Goal: Task Accomplishment & Management: Use online tool/utility

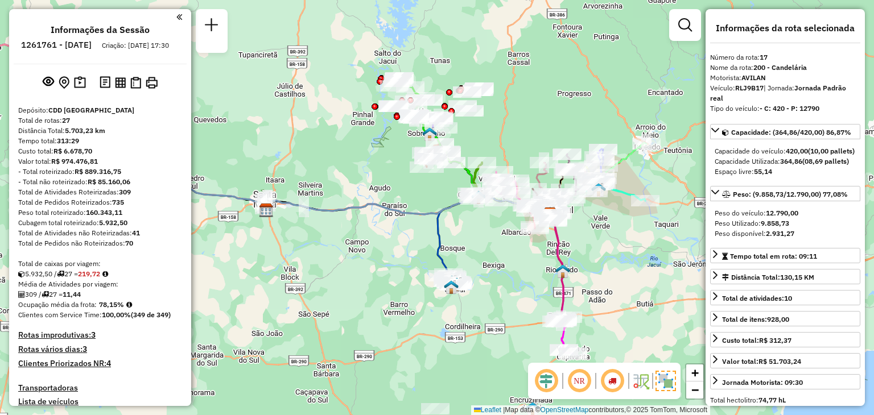
select select "**********"
click at [549, 258] on div "Janela de atendimento Grade de atendimento Capacidade Transportadoras Veículos …" at bounding box center [437, 207] width 874 height 415
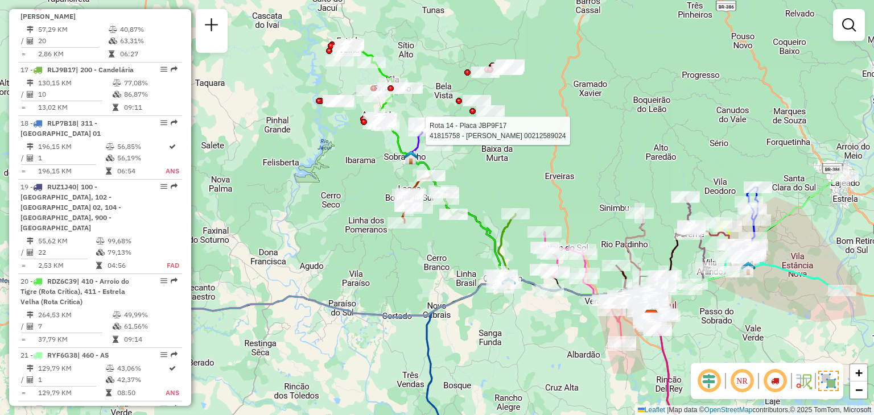
select select "**********"
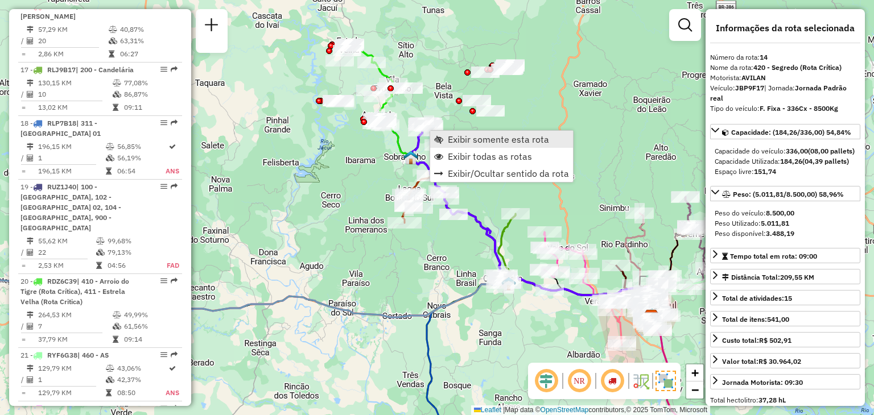
scroll to position [1273, 0]
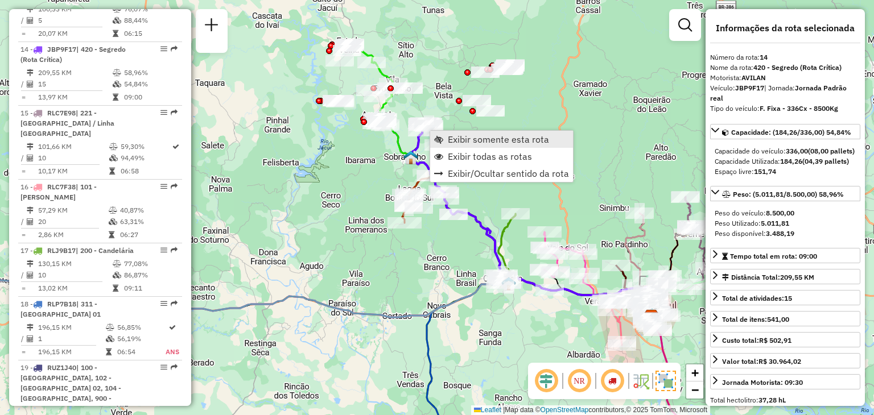
click at [459, 141] on span "Exibir somente esta rota" at bounding box center [498, 139] width 101 height 9
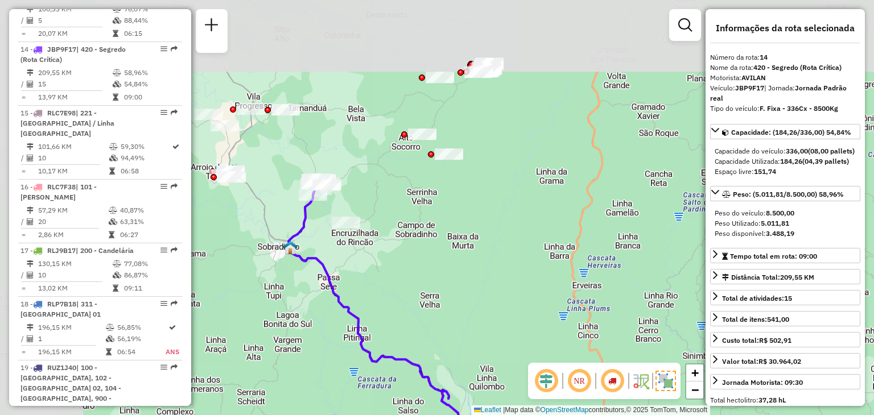
drag, startPoint x: 360, startPoint y: 128, endPoint x: 443, endPoint y: 281, distance: 174.0
click at [455, 296] on div "Janela de atendimento Grade de atendimento Capacidade Transportadoras Veículos …" at bounding box center [437, 207] width 874 height 415
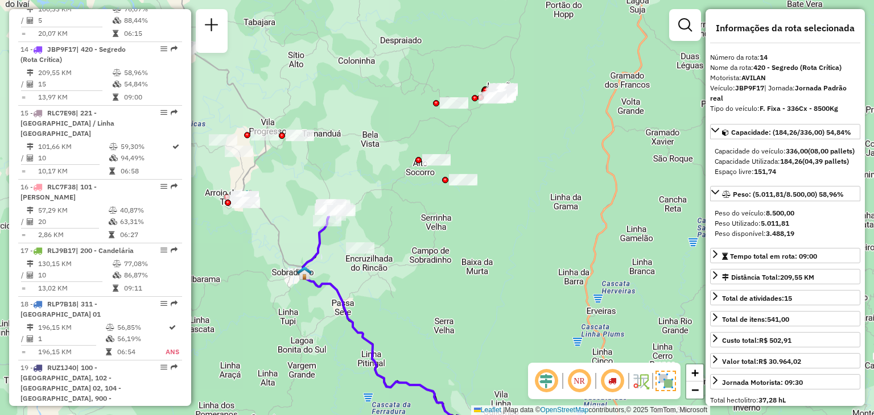
drag, startPoint x: 433, startPoint y: 212, endPoint x: 446, endPoint y: 228, distance: 21.0
click at [443, 228] on div "Janela de atendimento Grade de atendimento Capacidade Transportadoras Veículos …" at bounding box center [437, 207] width 874 height 415
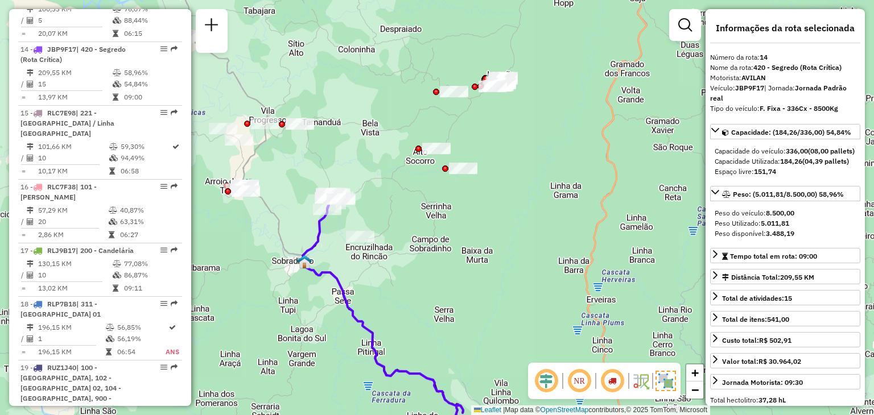
drag, startPoint x: 368, startPoint y: 144, endPoint x: 367, endPoint y: 136, distance: 8.1
click at [367, 135] on div "Janela de atendimento Grade de atendimento Capacidade Transportadoras Veículos …" at bounding box center [437, 207] width 874 height 415
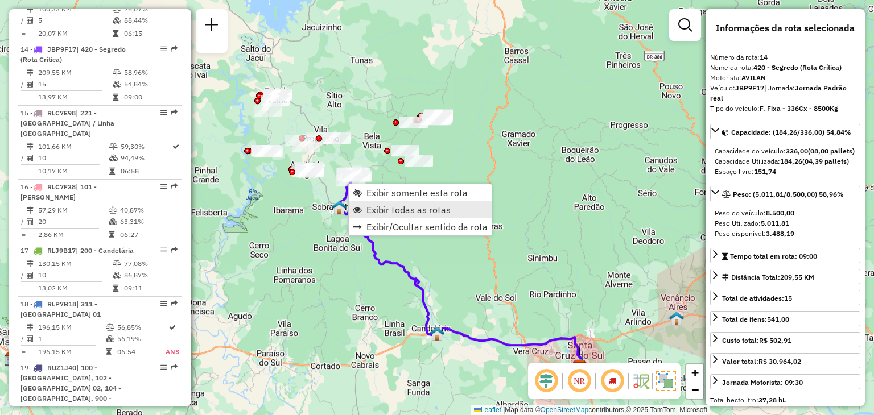
click at [392, 212] on span "Exibir todas as rotas" at bounding box center [409, 209] width 84 height 9
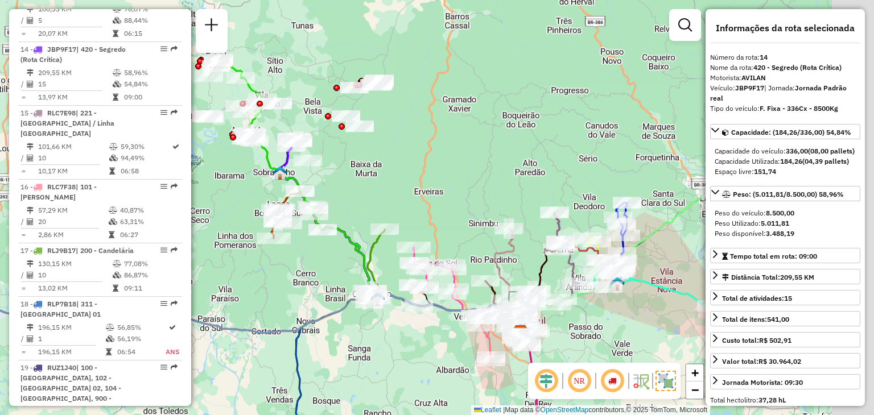
drag, startPoint x: 427, startPoint y: 234, endPoint x: 368, endPoint y: 199, distance: 68.6
click at [368, 199] on div "Janela de atendimento Grade de atendimento Capacidade Transportadoras Veículos …" at bounding box center [437, 207] width 874 height 415
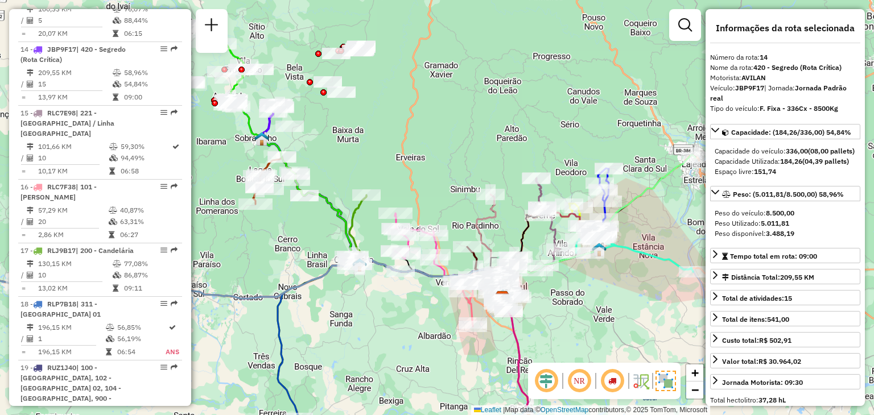
drag, startPoint x: 410, startPoint y: 207, endPoint x: 385, endPoint y: 188, distance: 31.8
click at [392, 173] on div "Janela de atendimento Grade de atendimento Capacidade Transportadoras Veículos …" at bounding box center [437, 207] width 874 height 415
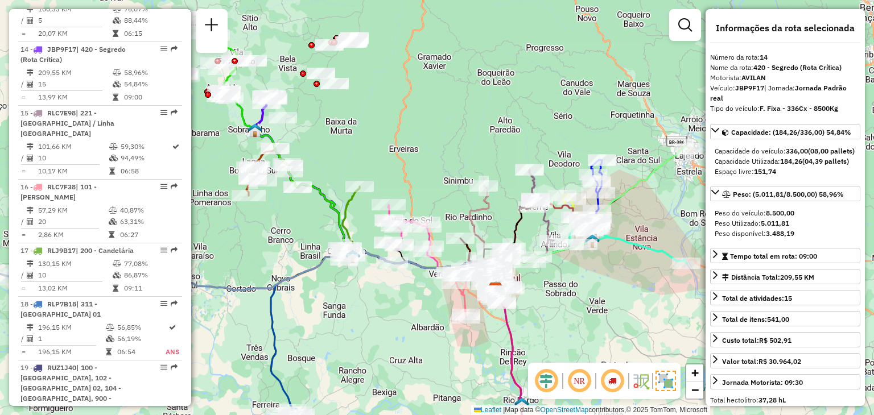
drag, startPoint x: 361, startPoint y: 215, endPoint x: 357, endPoint y: 210, distance: 6.0
click at [357, 210] on div "Janela de atendimento Grade de atendimento Capacidade Transportadoras Veículos …" at bounding box center [437, 207] width 874 height 415
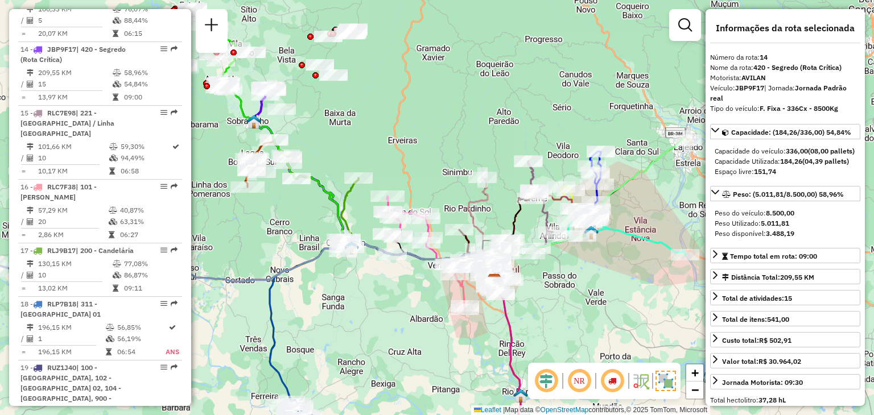
drag, startPoint x: 434, startPoint y: 153, endPoint x: 434, endPoint y: 147, distance: 6.3
click at [434, 147] on div "Janela de atendimento Grade de atendimento Capacidade Transportadoras Veículos …" at bounding box center [437, 207] width 874 height 415
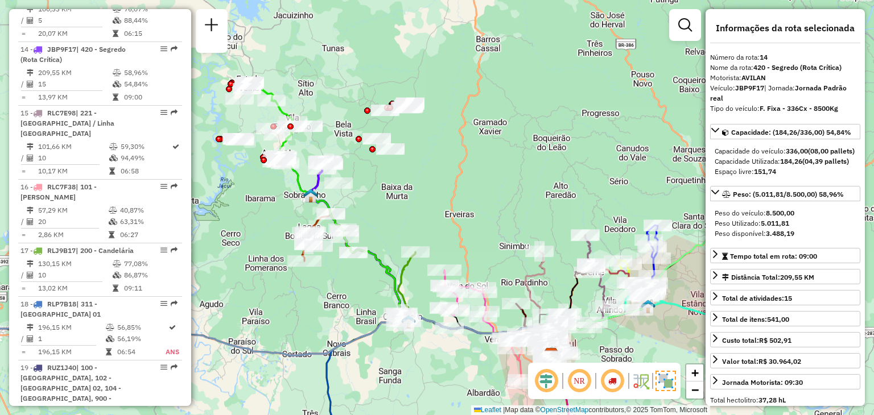
drag, startPoint x: 400, startPoint y: 104, endPoint x: 459, endPoint y: 182, distance: 97.8
click at [459, 182] on div "Janela de atendimento Grade de atendimento Capacidade Transportadoras Veículos …" at bounding box center [437, 207] width 874 height 415
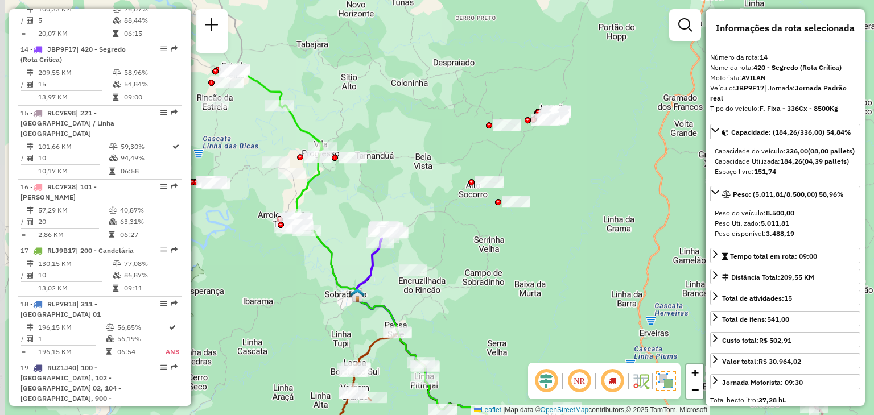
drag, startPoint x: 542, startPoint y: 179, endPoint x: 564, endPoint y: 176, distance: 21.9
click at [564, 176] on div "Janela de atendimento Grade de atendimento Capacidade Transportadoras Veículos …" at bounding box center [437, 207] width 874 height 415
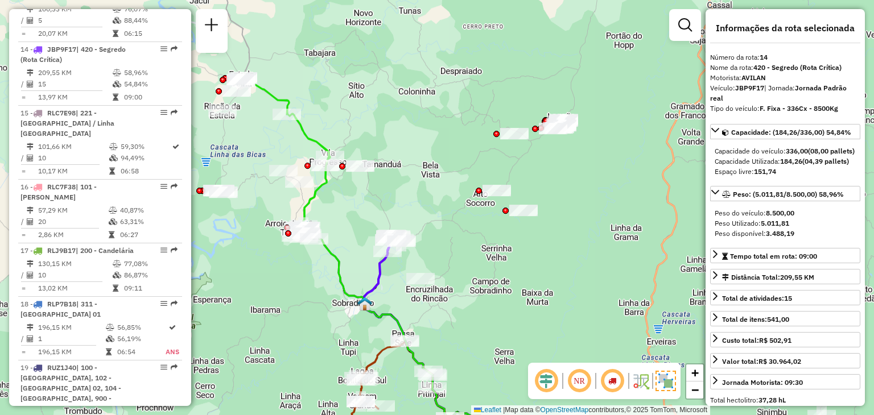
click at [430, 108] on div "Janela de atendimento Grade de atendimento Capacidade Transportadoras Veículos …" at bounding box center [437, 207] width 874 height 415
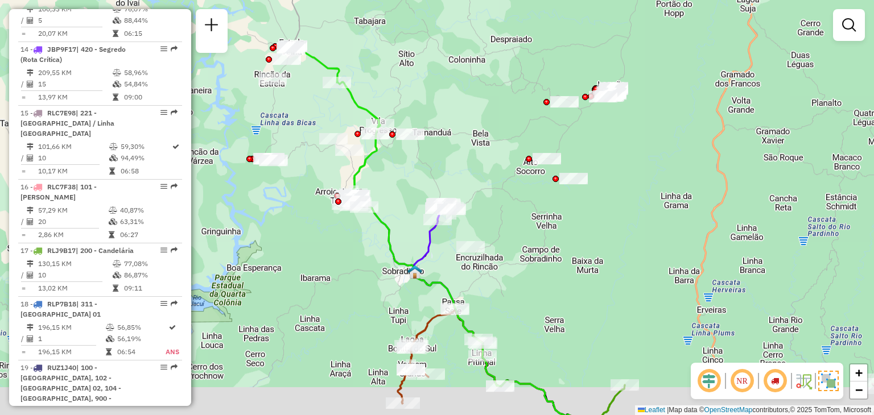
drag, startPoint x: 463, startPoint y: 143, endPoint x: 520, endPoint y: 91, distance: 76.9
click at [520, 91] on div "Janela de atendimento Grade de atendimento Capacidade Transportadoras Veículos …" at bounding box center [437, 207] width 874 height 415
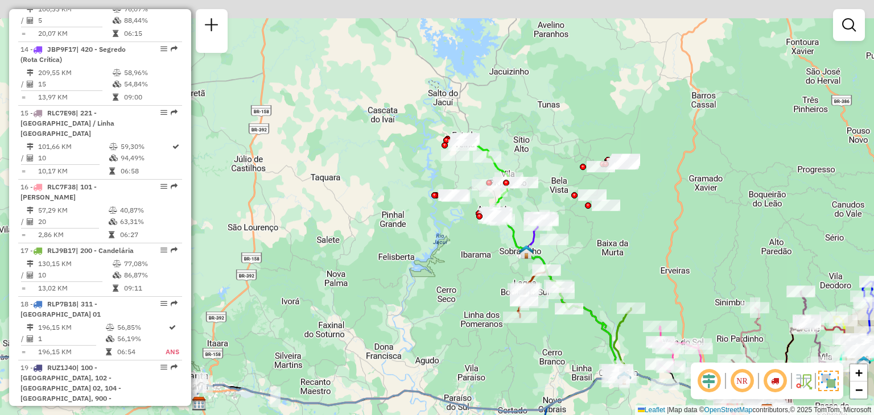
drag, startPoint x: 492, startPoint y: 69, endPoint x: 466, endPoint y: 53, distance: 30.6
click at [518, 106] on div "Janela de atendimento Grade de atendimento Capacidade Transportadoras Veículos …" at bounding box center [437, 207] width 874 height 415
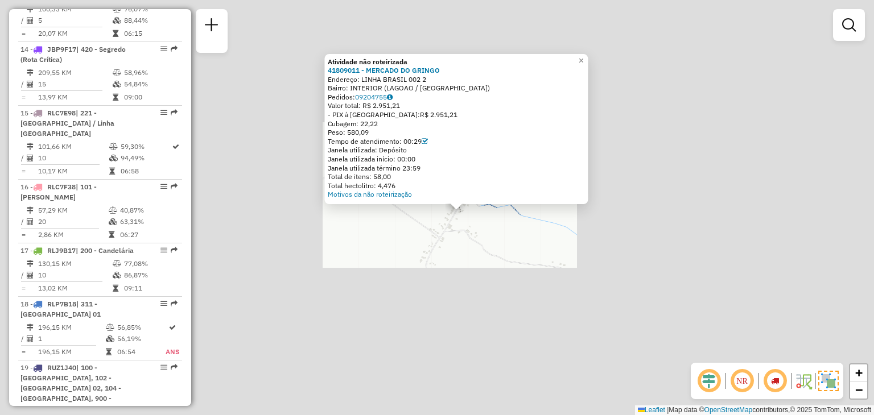
click at [474, 289] on div "Atividade não roteirizada 41809011 - MERCADO DO GRINGO Endereço: LINHA BRASIL 0…" at bounding box center [437, 207] width 874 height 415
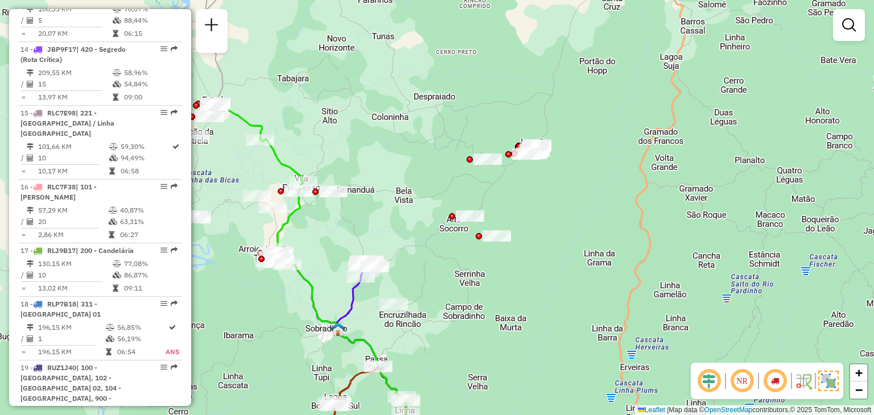
drag, startPoint x: 399, startPoint y: 190, endPoint x: 435, endPoint y: 196, distance: 36.5
click at [419, 190] on div "Janela de atendimento Grade de atendimento Capacidade Transportadoras Veículos …" at bounding box center [437, 207] width 874 height 415
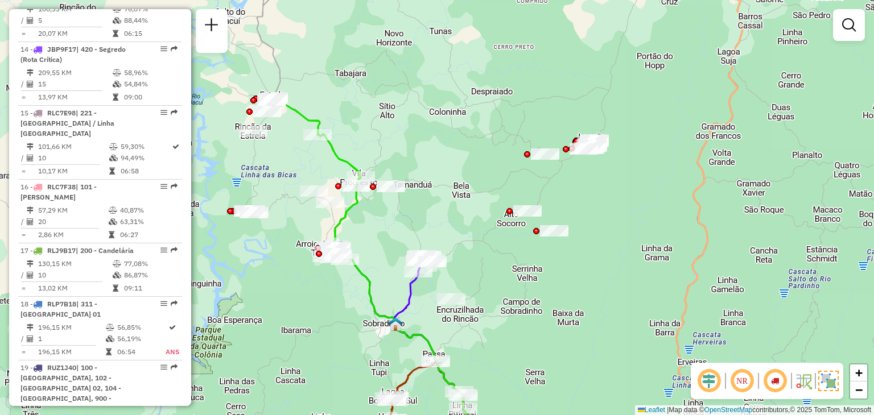
drag, startPoint x: 373, startPoint y: 98, endPoint x: 354, endPoint y: 131, distance: 38.0
click at [380, 98] on div "Janela de atendimento Grade de atendimento Capacidade Transportadoras Veículos …" at bounding box center [437, 207] width 874 height 415
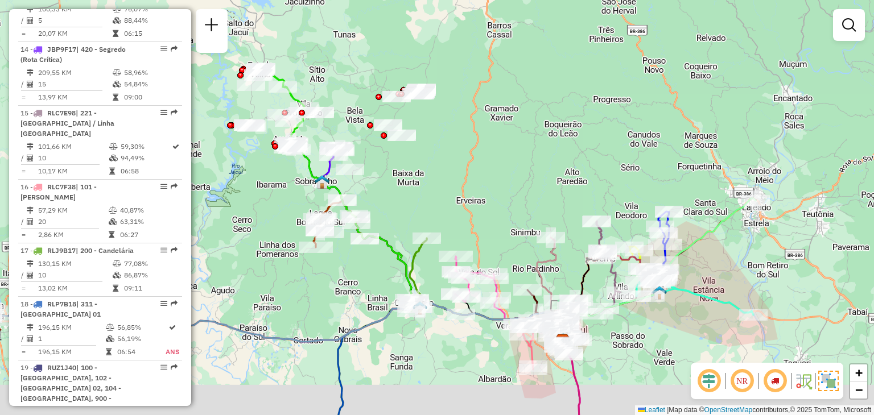
drag, startPoint x: 458, startPoint y: 183, endPoint x: 444, endPoint y: 149, distance: 37.1
click at [444, 147] on div "Janela de atendimento Grade de atendimento Capacidade Transportadoras Veículos …" at bounding box center [437, 207] width 874 height 415
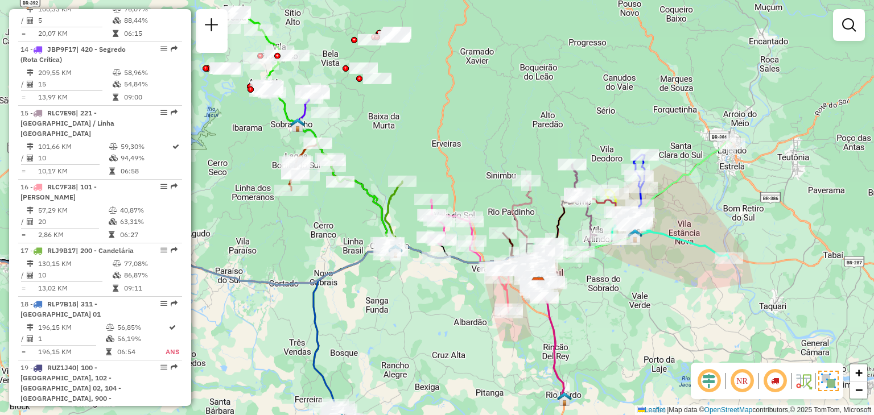
drag, startPoint x: 385, startPoint y: 261, endPoint x: 360, endPoint y: 208, distance: 58.3
click at [360, 207] on div "Janela de atendimento Grade de atendimento Capacidade Transportadoras Veículos …" at bounding box center [437, 207] width 874 height 415
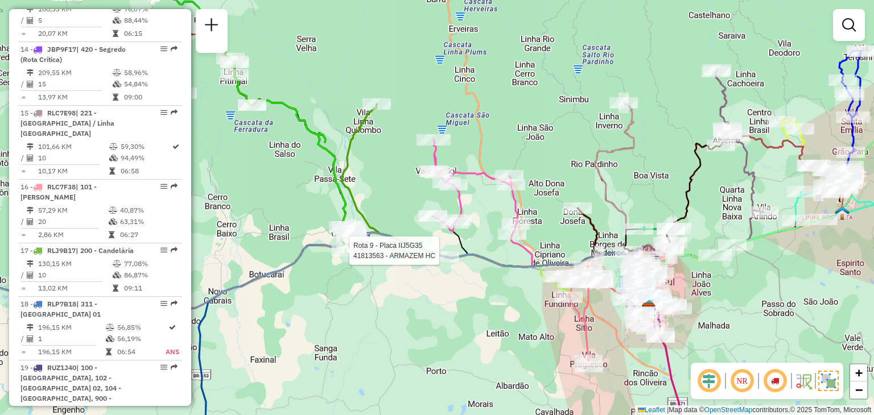
select select "**********"
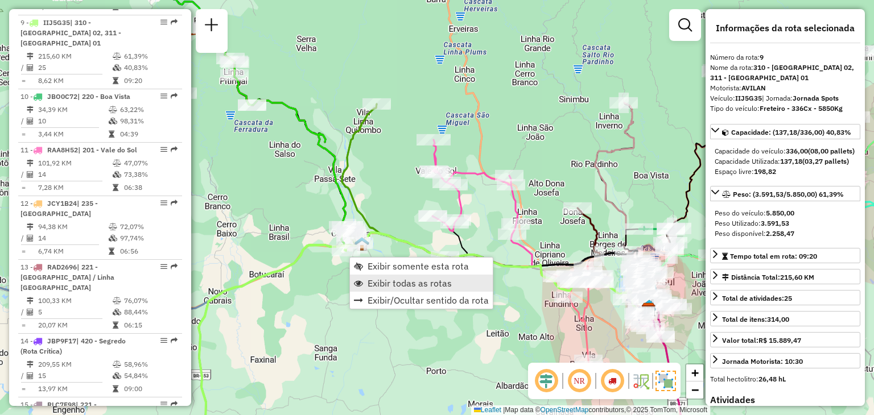
scroll to position [965, 0]
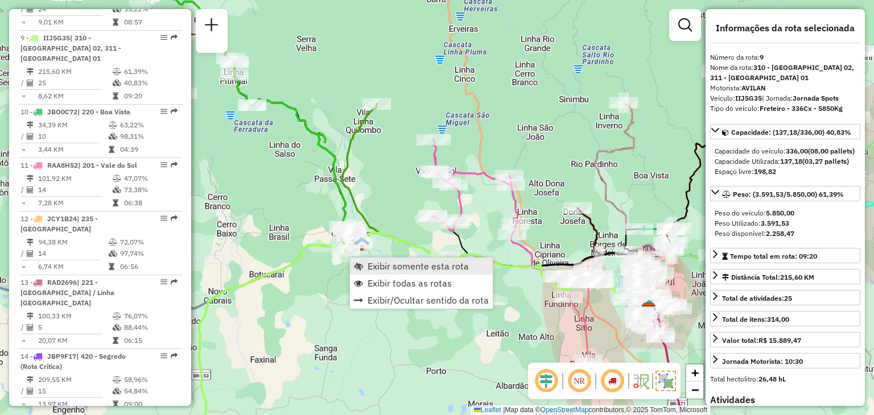
click at [411, 266] on span "Exibir somente esta rota" at bounding box center [418, 266] width 101 height 9
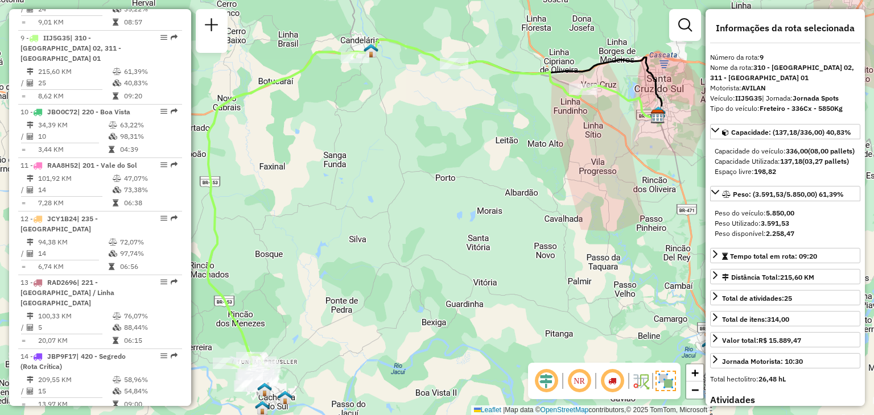
click at [485, 160] on div "Janela de atendimento Grade de atendimento Capacidade Transportadoras Veículos …" at bounding box center [437, 207] width 874 height 415
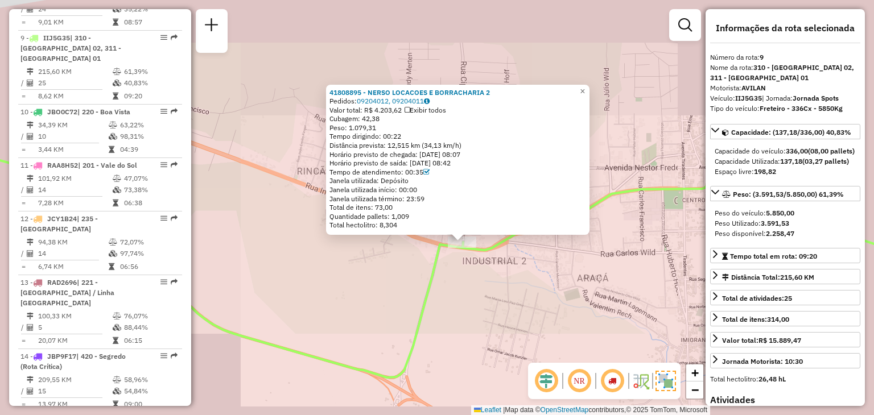
click at [477, 294] on div "41808895 - NERSO LOCACOES E BORRACHARIA 2 Pedidos: 09204012, 09204011 Valor tot…" at bounding box center [437, 207] width 874 height 415
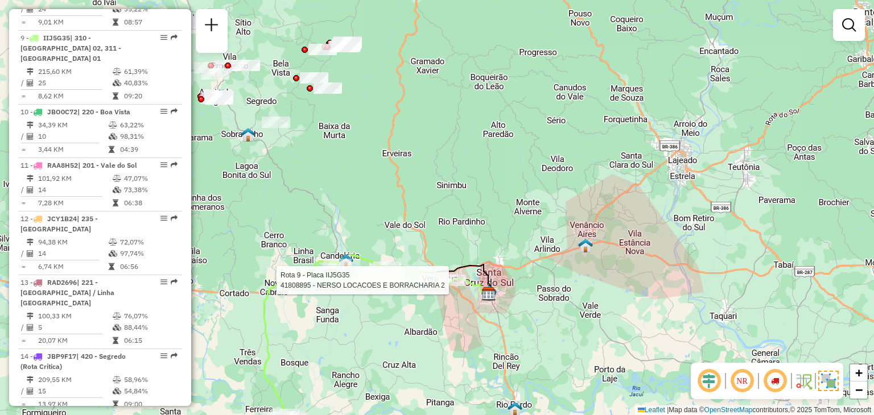
select select "**********"
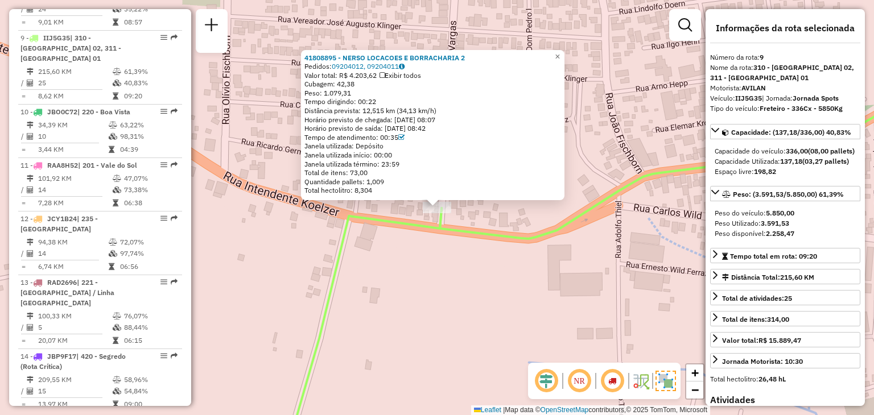
click at [756, 100] on strong "IIJ5G35" at bounding box center [748, 98] width 27 height 9
click at [756, 99] on strong "IIJ5G35" at bounding box center [748, 98] width 27 height 9
click at [521, 276] on div "41808895 - NERSO LOCACOES E BORRACHARIA 2 Pedidos: 09204012, 09204011 Valor tot…" at bounding box center [437, 207] width 874 height 415
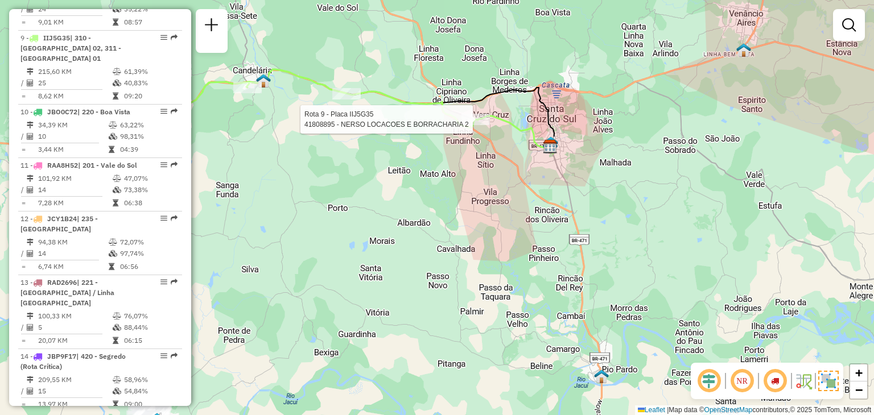
select select "**********"
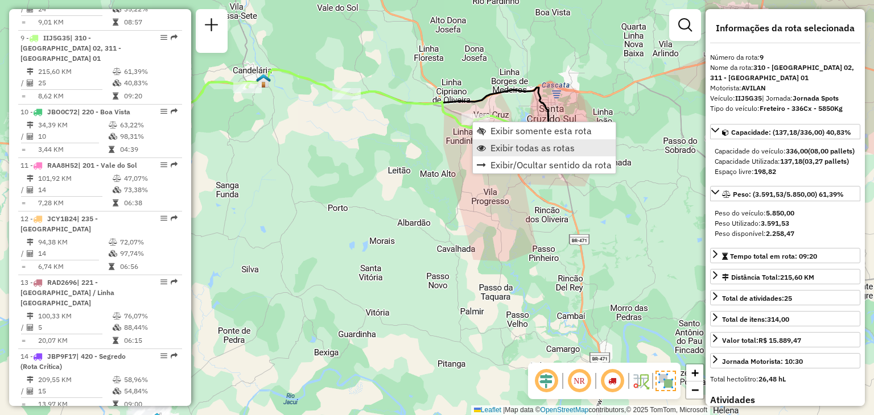
click at [514, 144] on span "Exibir todas as rotas" at bounding box center [533, 147] width 84 height 9
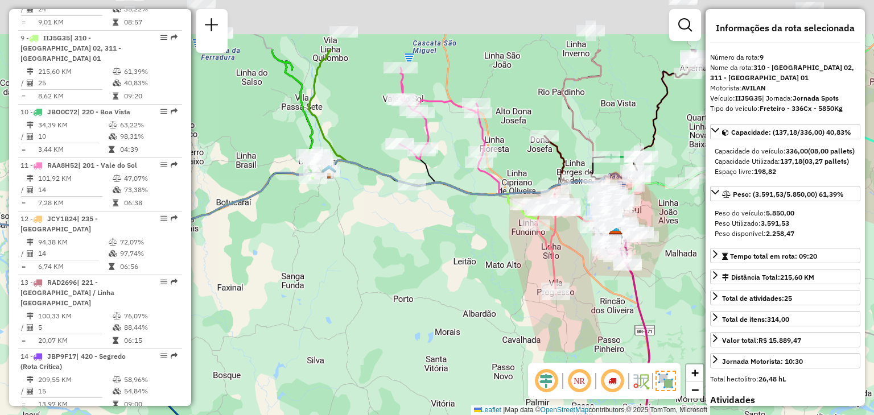
drag, startPoint x: 401, startPoint y: 180, endPoint x: 468, endPoint y: 272, distance: 113.3
click at [467, 272] on div "Janela de atendimento Grade de atendimento Capacidade Transportadoras Veículos …" at bounding box center [437, 207] width 874 height 415
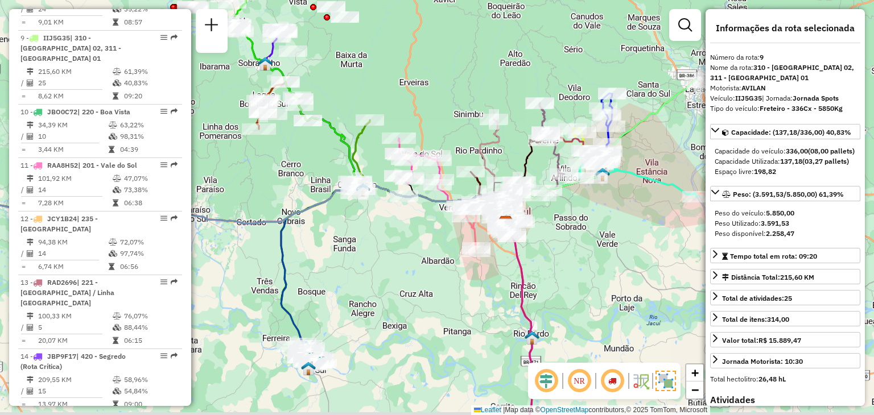
click at [443, 76] on div "Janela de atendimento Grade de atendimento Capacidade Transportadoras Veículos …" at bounding box center [437, 207] width 874 height 415
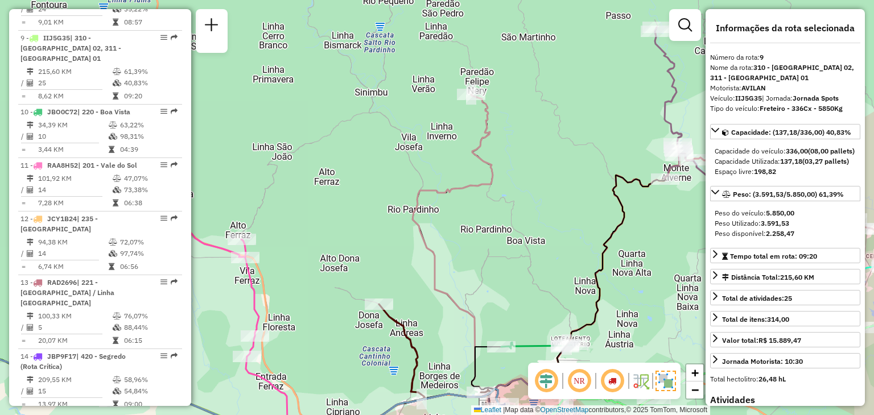
drag, startPoint x: 519, startPoint y: 187, endPoint x: 496, endPoint y: 134, distance: 57.3
click at [496, 134] on div "Janela de atendimento Grade de atendimento Capacidade Transportadoras Veículos …" at bounding box center [437, 207] width 874 height 415
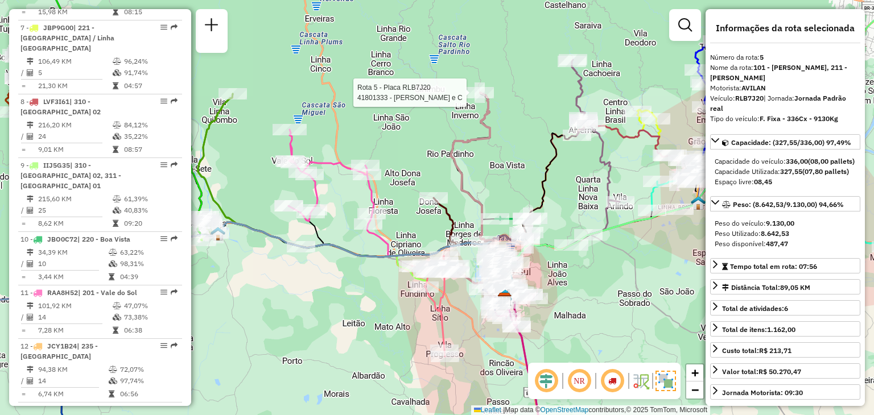
scroll to position [710, 0]
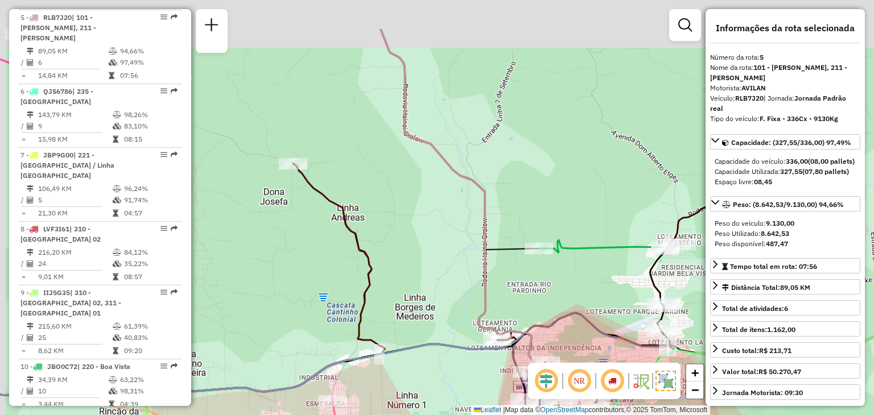
drag, startPoint x: 489, startPoint y: 208, endPoint x: 518, endPoint y: 440, distance: 234.0
click at [518, 415] on html "Aguarde... Pop-up bloqueado! Seu navegador bloqueou automáticamente a abertura …" at bounding box center [437, 207] width 874 height 415
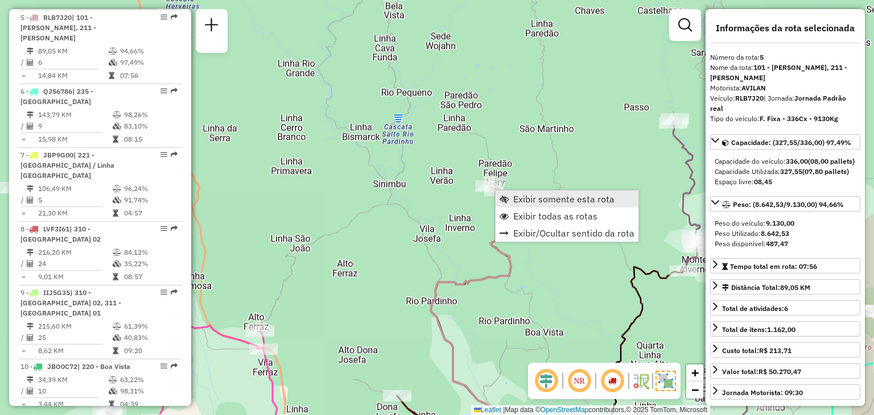
click at [527, 199] on span "Exibir somente esta rota" at bounding box center [563, 199] width 101 height 9
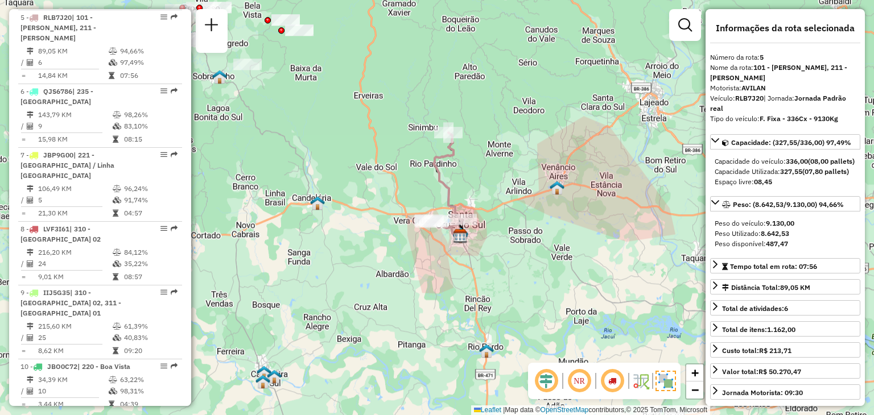
drag, startPoint x: 464, startPoint y: 216, endPoint x: 459, endPoint y: 189, distance: 27.8
click at [459, 189] on div "Janela de atendimento Grade de atendimento Capacidade Transportadoras Veículos …" at bounding box center [437, 207] width 874 height 415
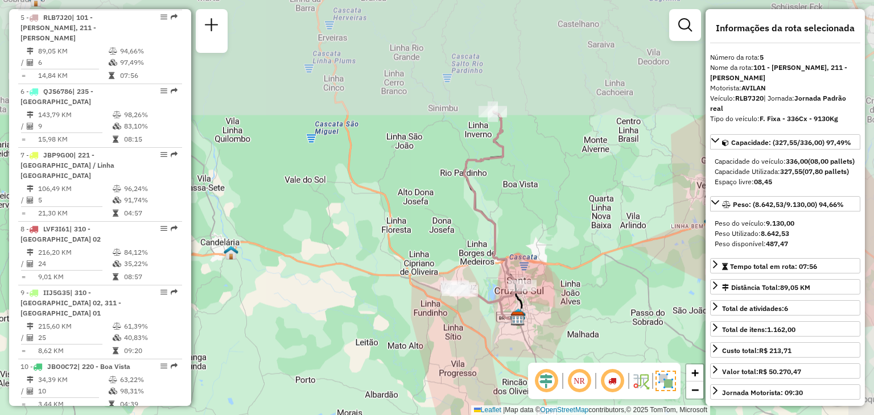
drag, startPoint x: 598, startPoint y: 110, endPoint x: 565, endPoint y: 237, distance: 131.1
click at [565, 237] on div "Janela de atendimento Grade de atendimento Capacidade Transportadoras Veículos …" at bounding box center [437, 207] width 874 height 415
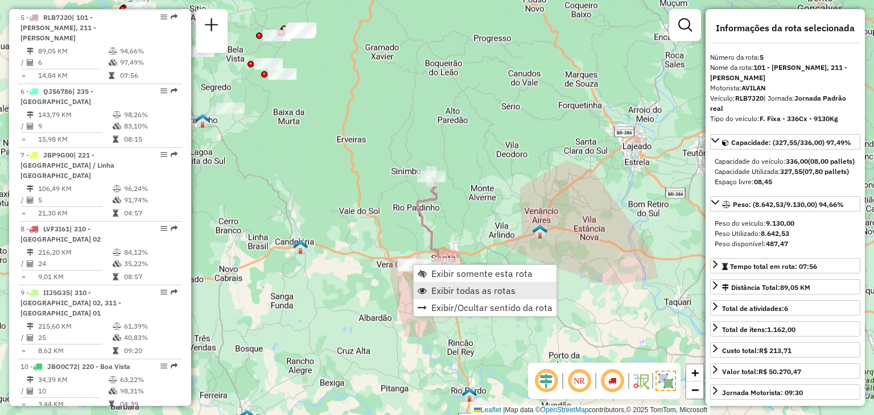
click at [427, 293] on link "Exibir todas as rotas" at bounding box center [485, 290] width 143 height 17
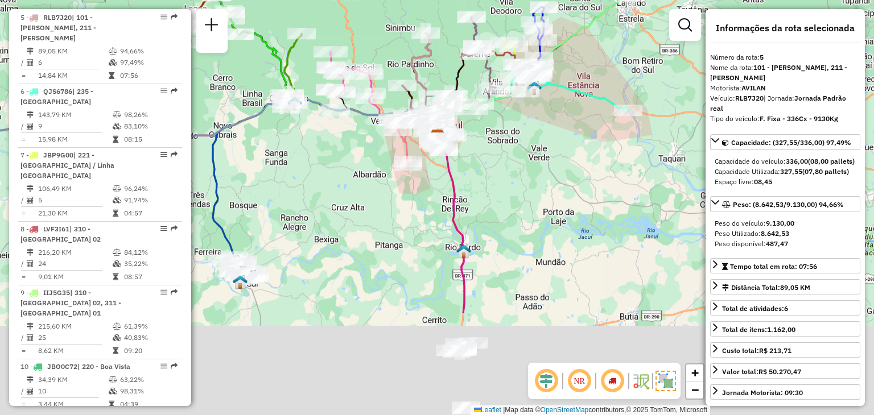
drag, startPoint x: 354, startPoint y: 343, endPoint x: 306, endPoint y: 262, distance: 93.4
click at [348, 199] on div "Janela de atendimento Grade de atendimento Capacidade Transportadoras Veículos …" at bounding box center [437, 207] width 874 height 415
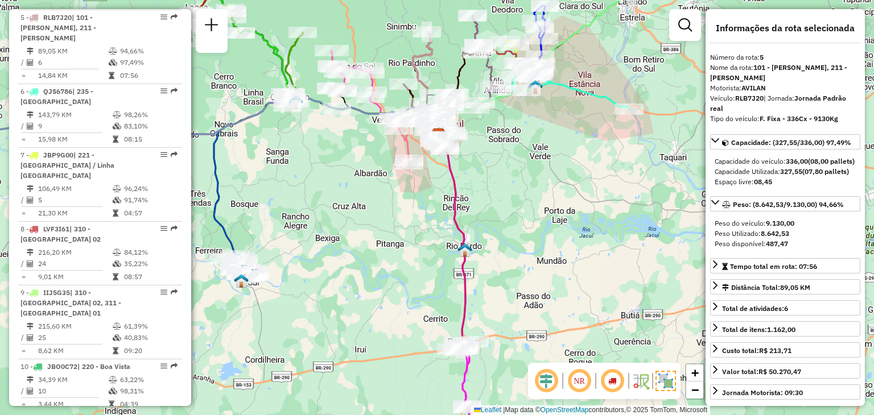
drag, startPoint x: 261, startPoint y: 302, endPoint x: 266, endPoint y: 294, distance: 10.3
click at [266, 291] on div "Janela de atendimento Grade de atendimento Capacidade Transportadoras Veículos …" at bounding box center [437, 207] width 874 height 415
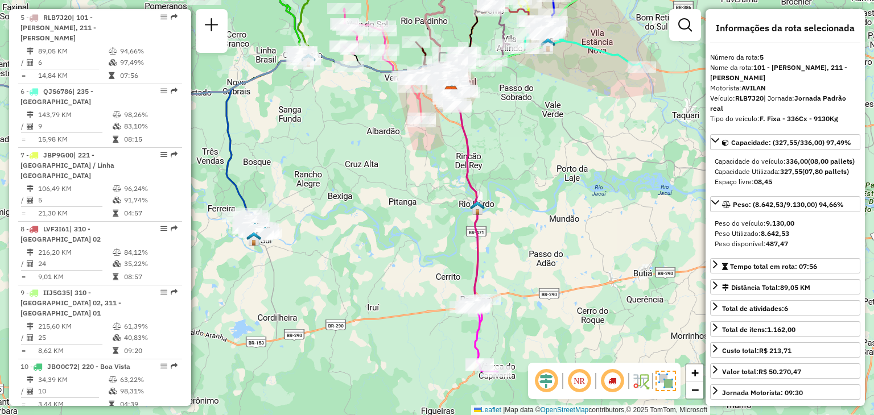
drag, startPoint x: 299, startPoint y: 258, endPoint x: 304, endPoint y: 249, distance: 10.4
click at [303, 246] on div "Janela de atendimento Grade de atendimento Capacidade Transportadoras Veículos …" at bounding box center [437, 207] width 874 height 415
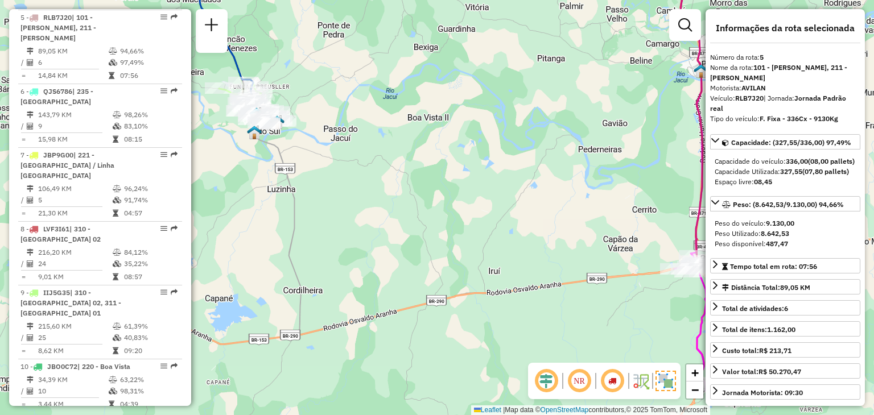
drag, startPoint x: 293, startPoint y: 260, endPoint x: 339, endPoint y: 225, distance: 58.2
click at [339, 225] on div "Janela de atendimento Grade de atendimento Capacidade Transportadoras Veículos …" at bounding box center [437, 207] width 874 height 415
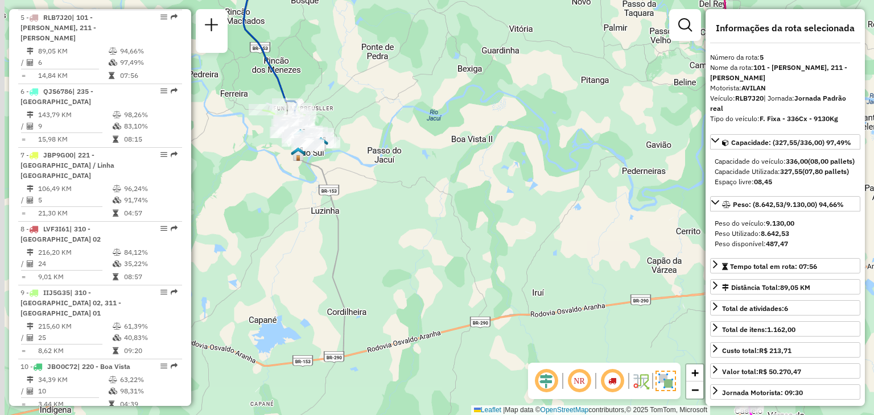
drag, startPoint x: 361, startPoint y: 212, endPoint x: 376, endPoint y: 220, distance: 16.0
click at [376, 220] on div "Janela de atendimento Grade de atendimento Capacidade Transportadoras Veículos …" at bounding box center [437, 207] width 874 height 415
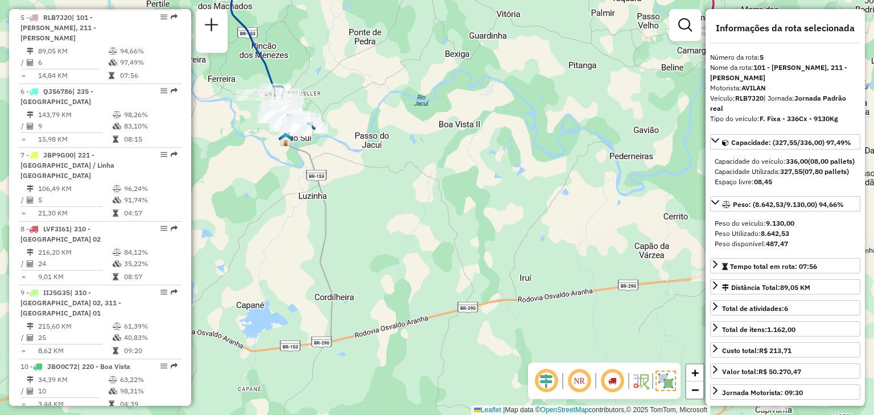
drag, startPoint x: 426, startPoint y: 283, endPoint x: 408, endPoint y: 267, distance: 23.8
click at [408, 267] on div "Janela de atendimento Grade de atendimento Capacidade Transportadoras Veículos …" at bounding box center [437, 207] width 874 height 415
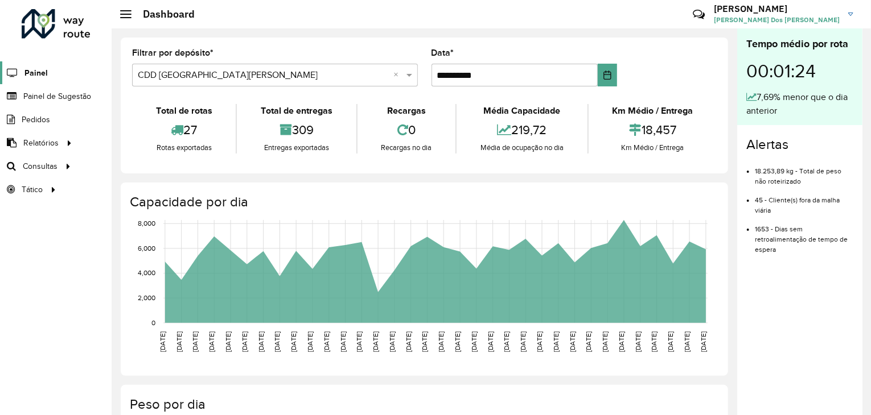
click at [43, 67] on span "Painel" at bounding box center [35, 73] width 23 height 12
click at [61, 96] on span "Painel de Sugestão" at bounding box center [58, 96] width 71 height 12
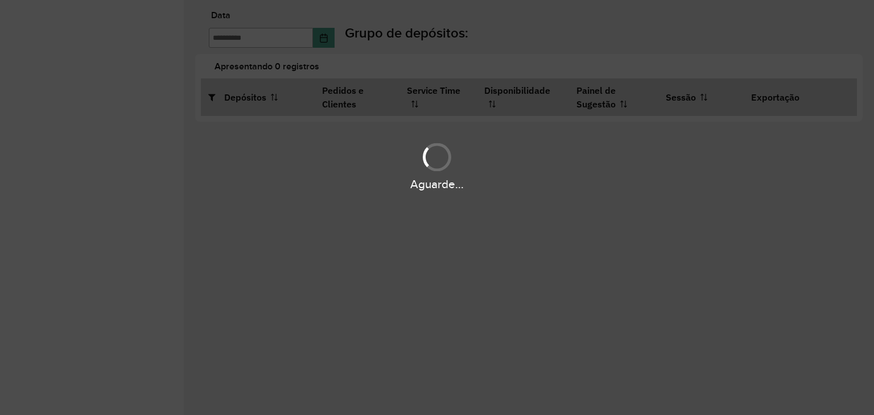
type input "**********"
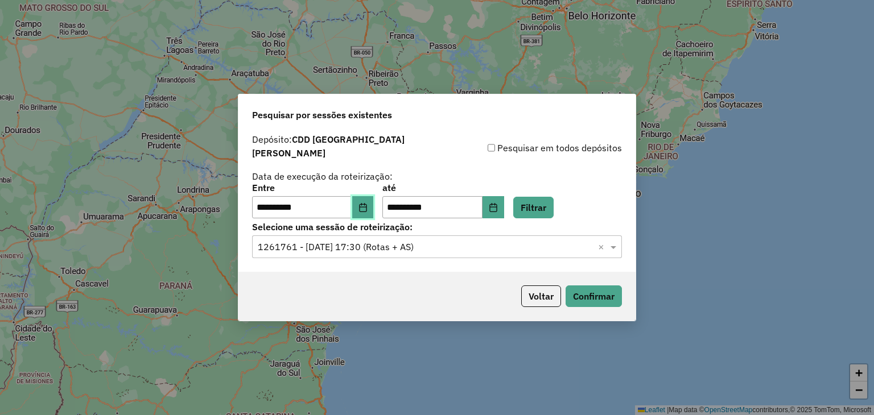
click at [366, 204] on button "Choose Date" at bounding box center [363, 207] width 22 height 23
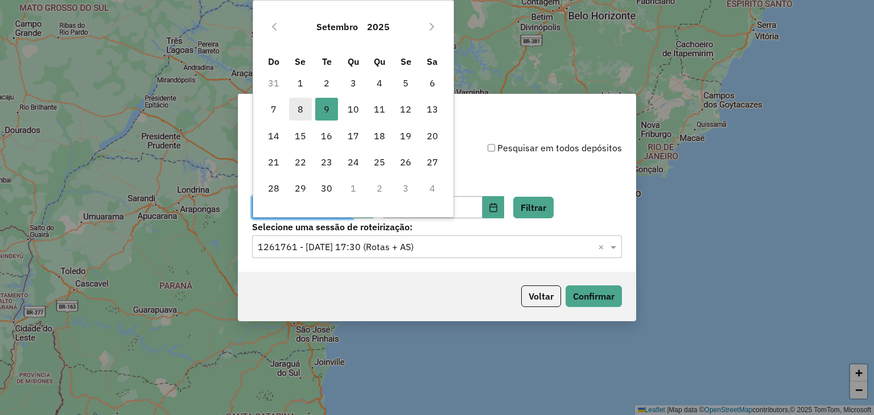
click at [303, 108] on span "8" at bounding box center [300, 109] width 23 height 23
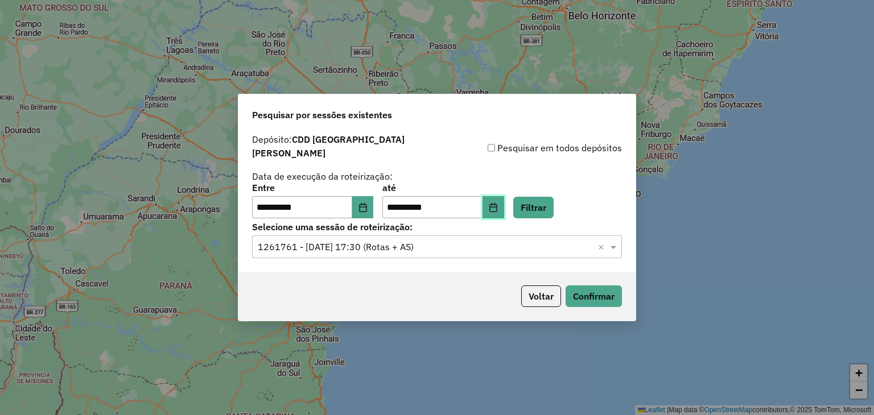
click at [504, 208] on button "Choose Date" at bounding box center [494, 207] width 22 height 23
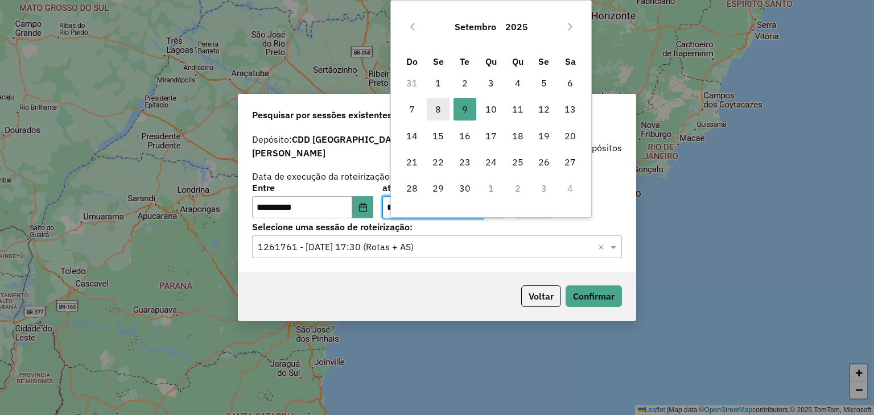
click at [436, 108] on span "8" at bounding box center [438, 109] width 23 height 23
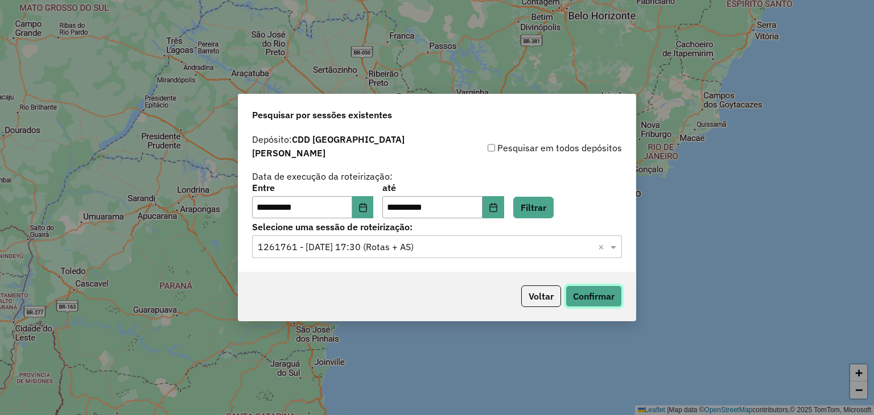
click at [587, 291] on button "Confirmar" at bounding box center [594, 297] width 56 height 22
